Goal: Navigation & Orientation: Go to known website

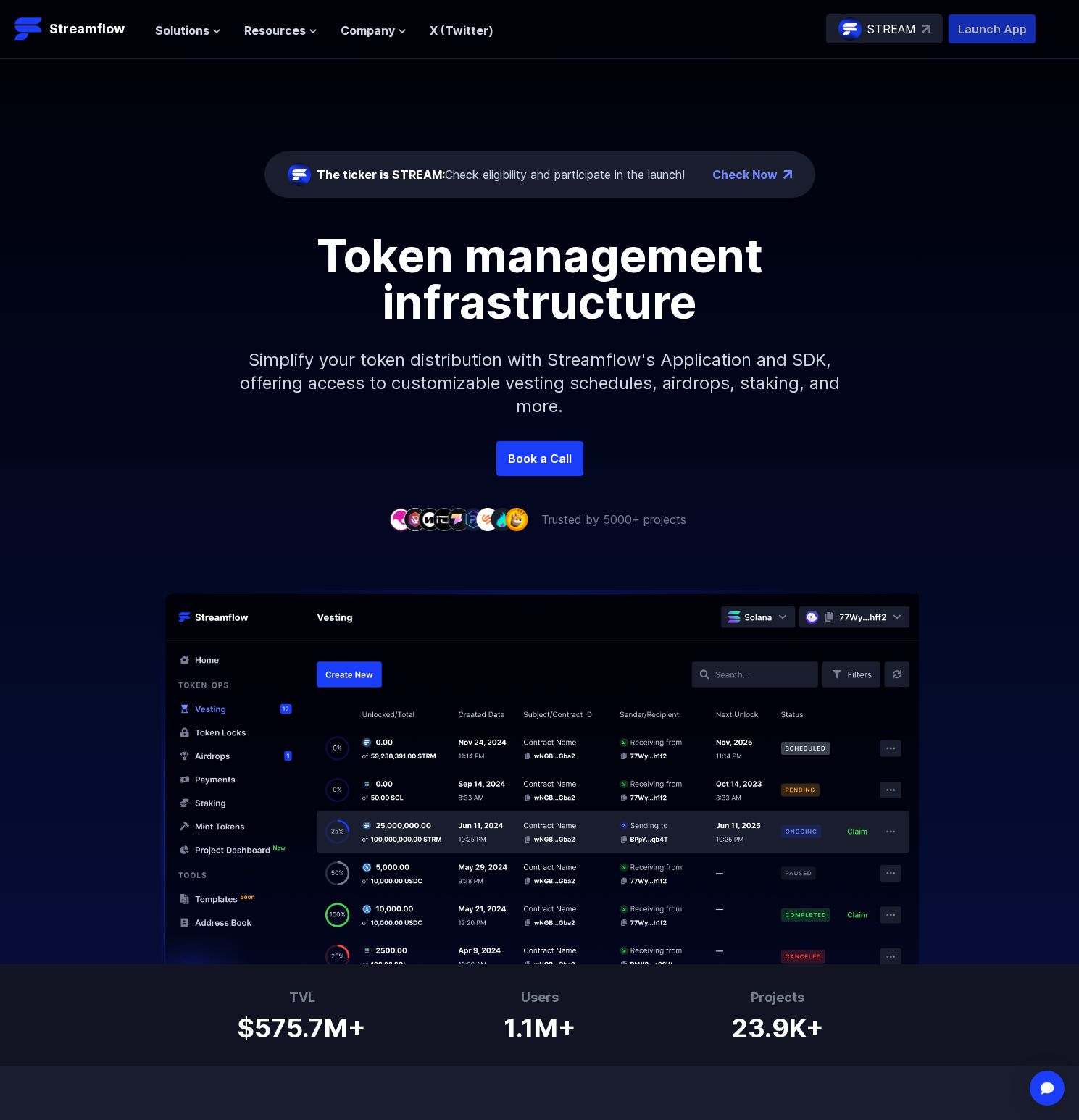
click at [956, 25] on p "Launch App" at bounding box center [992, 28] width 87 height 29
